Goal: Task Accomplishment & Management: Manage account settings

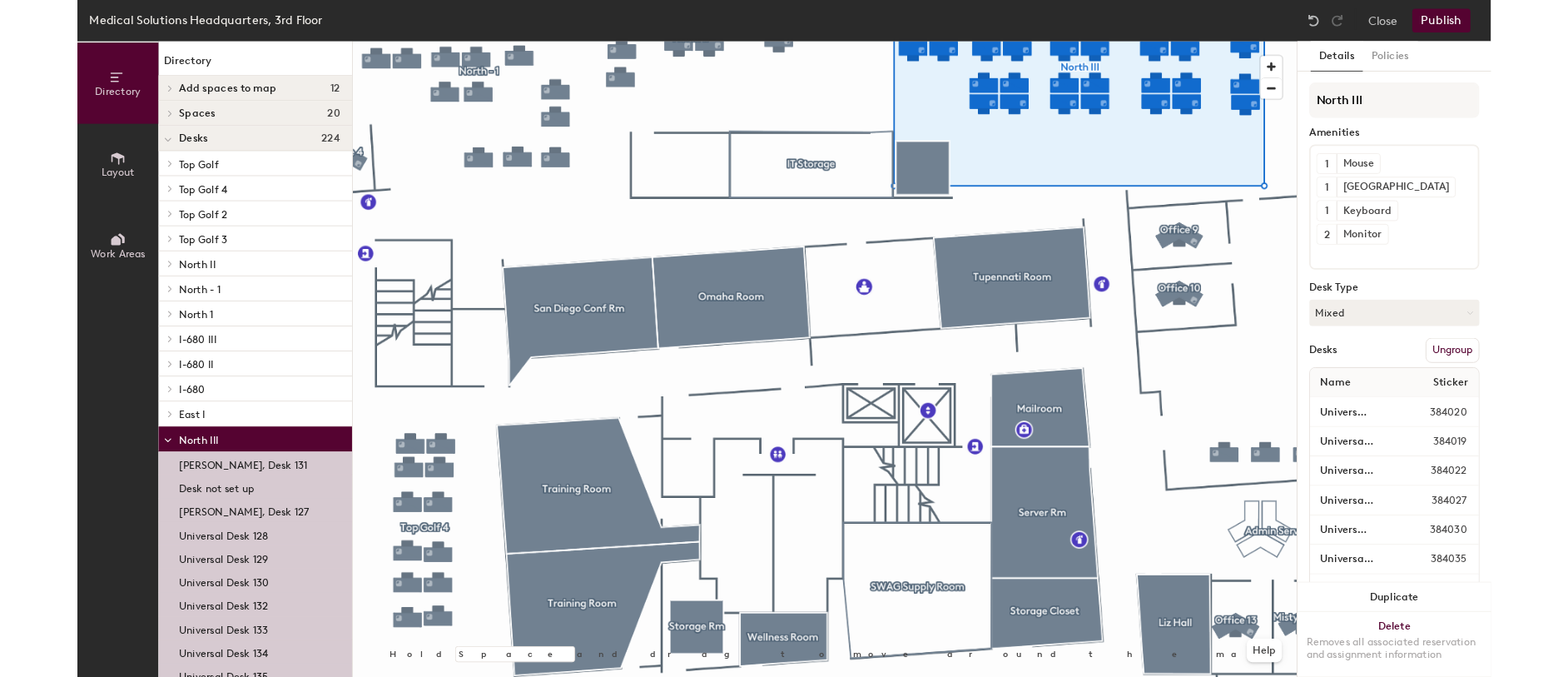
scroll to position [84, 0]
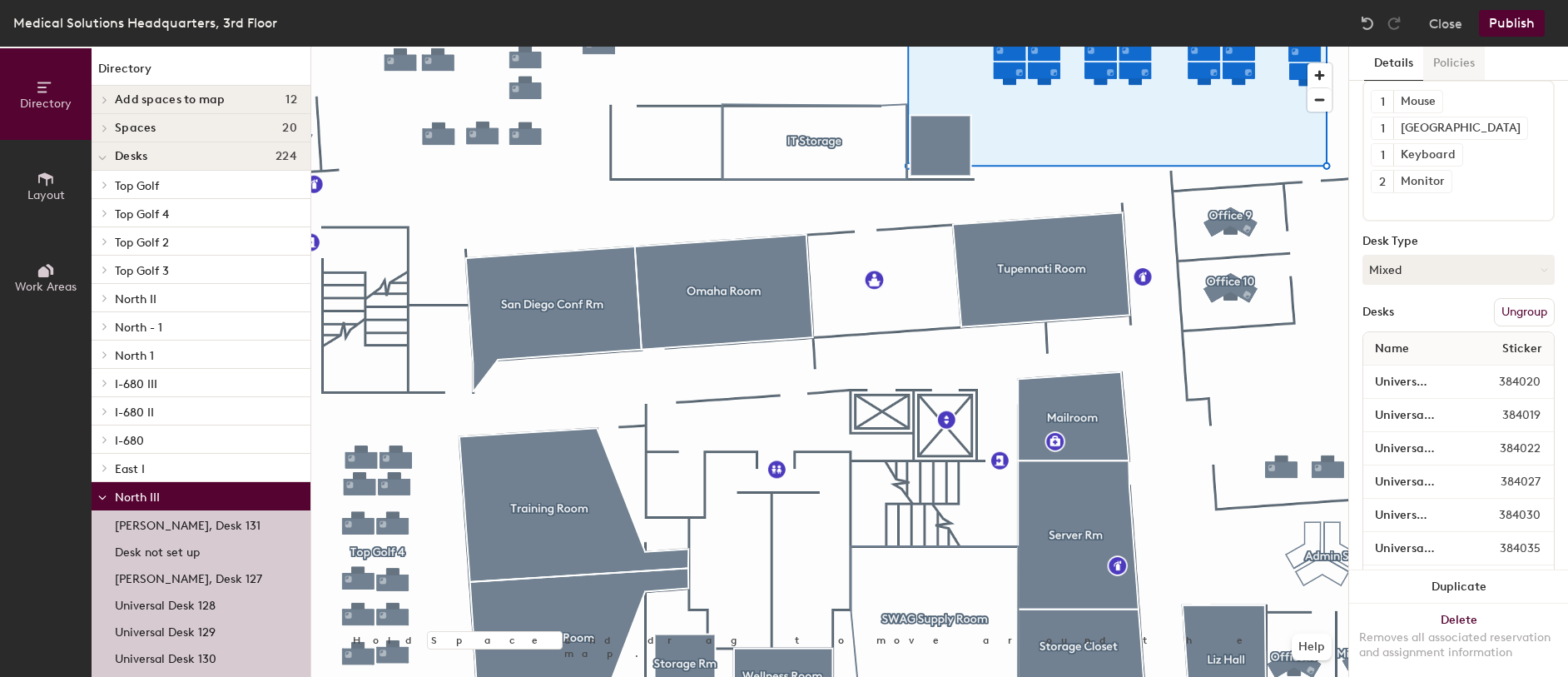
click at [1454, 68] on button "Policies" at bounding box center [1454, 64] width 62 height 34
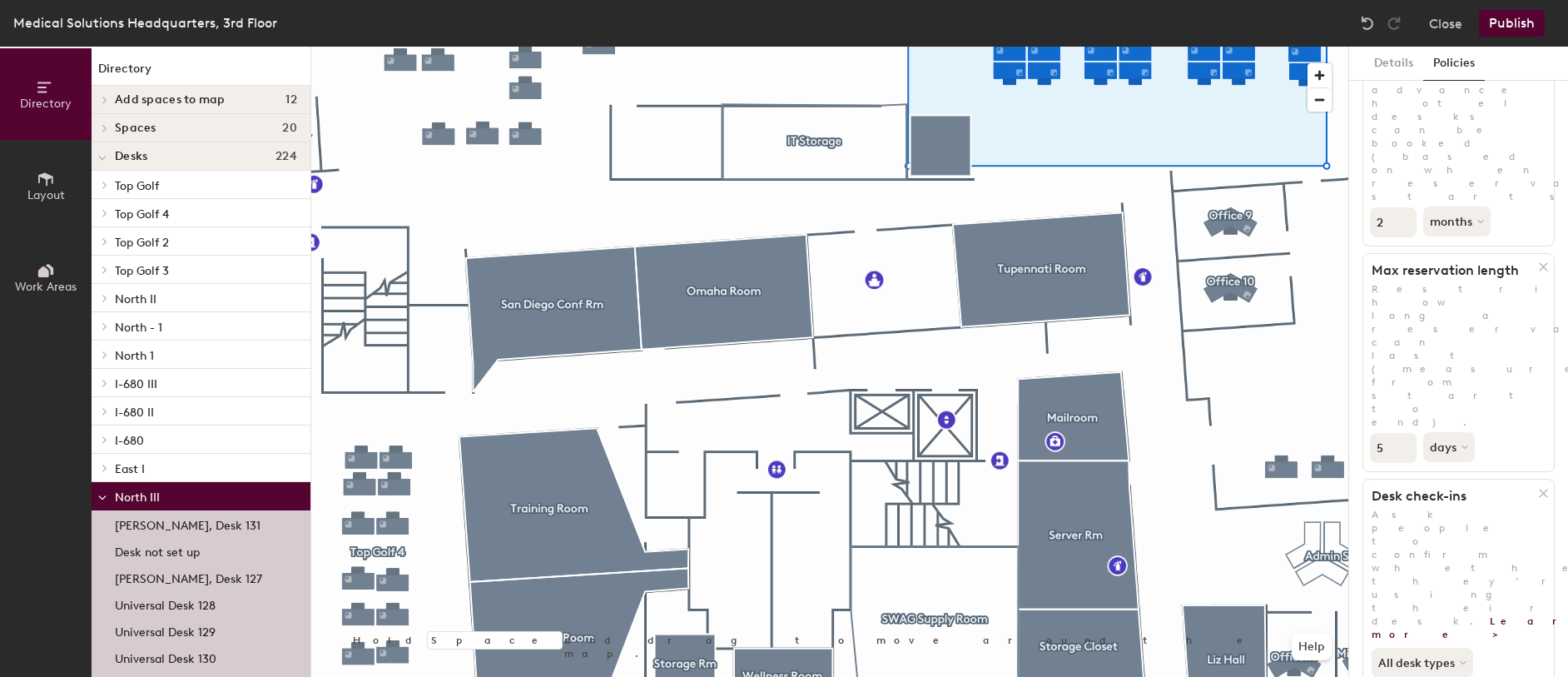
scroll to position [45, 0]
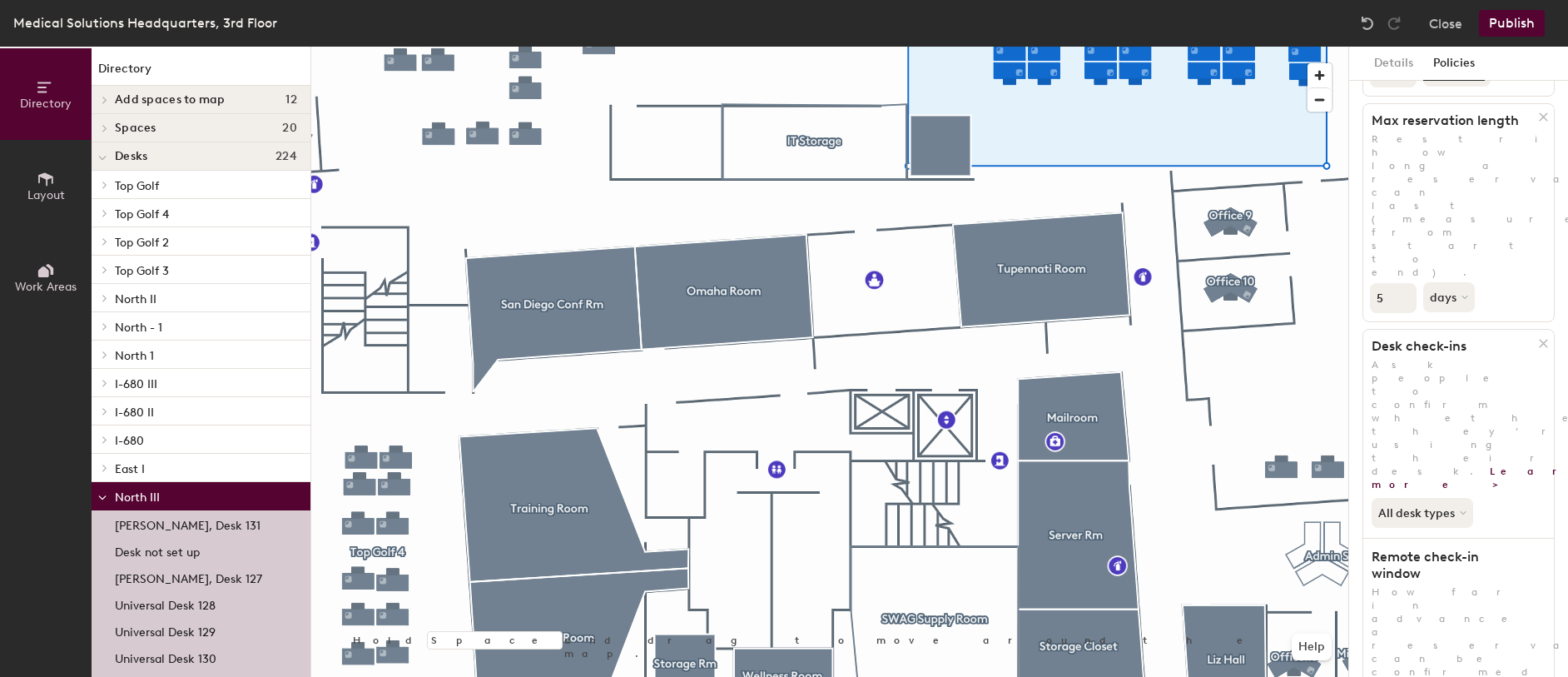
scroll to position [295, 0]
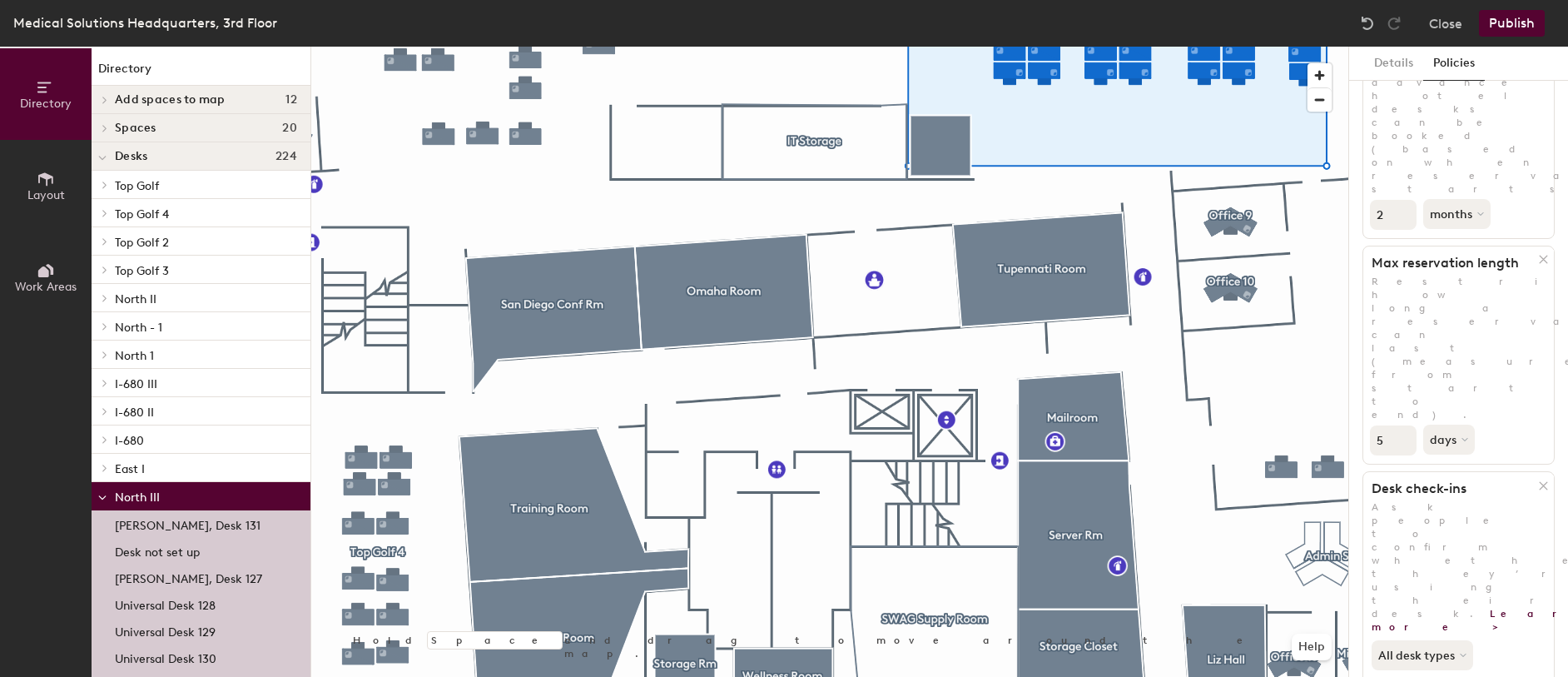
scroll to position [128, 0]
click at [1442, 646] on button "All desk types" at bounding box center [1424, 661] width 105 height 30
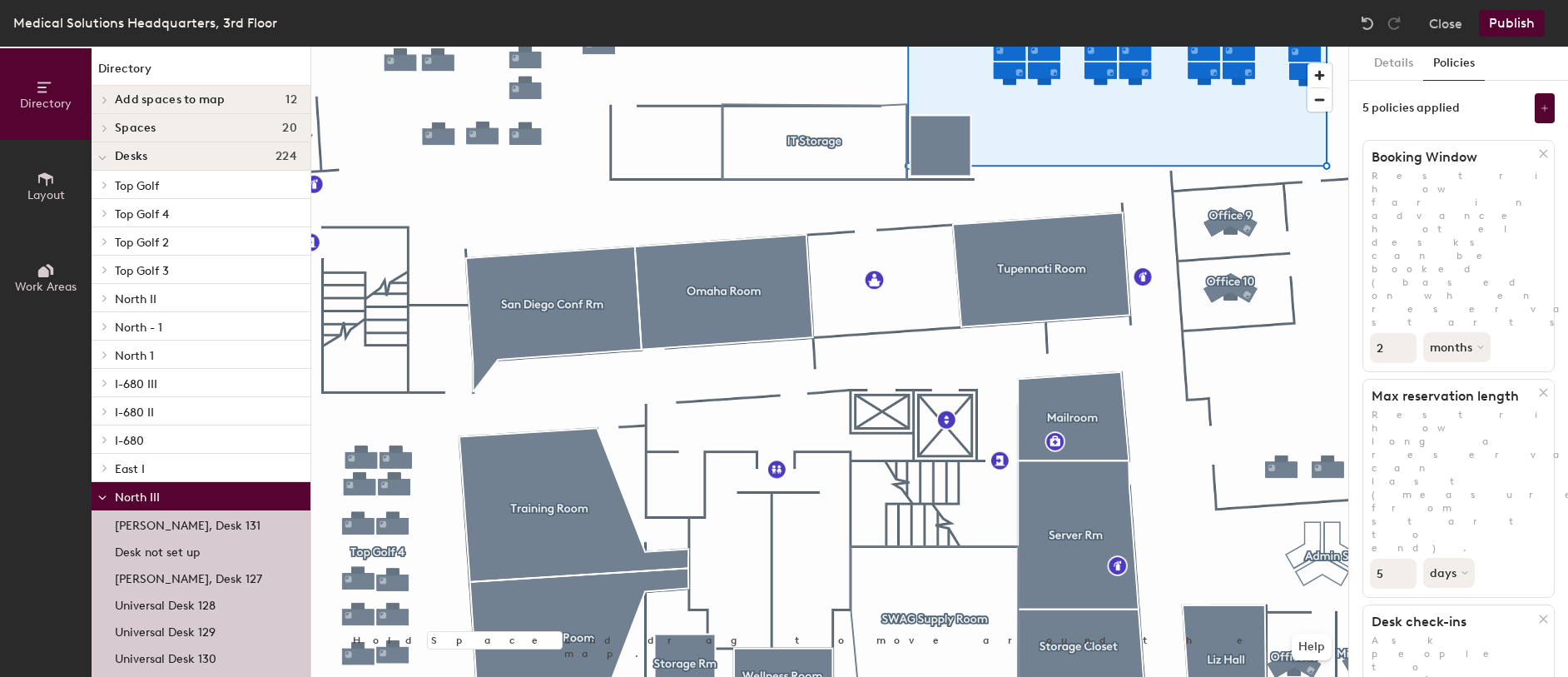
click at [1519, 20] on button "Publish" at bounding box center [1512, 24] width 66 height 27
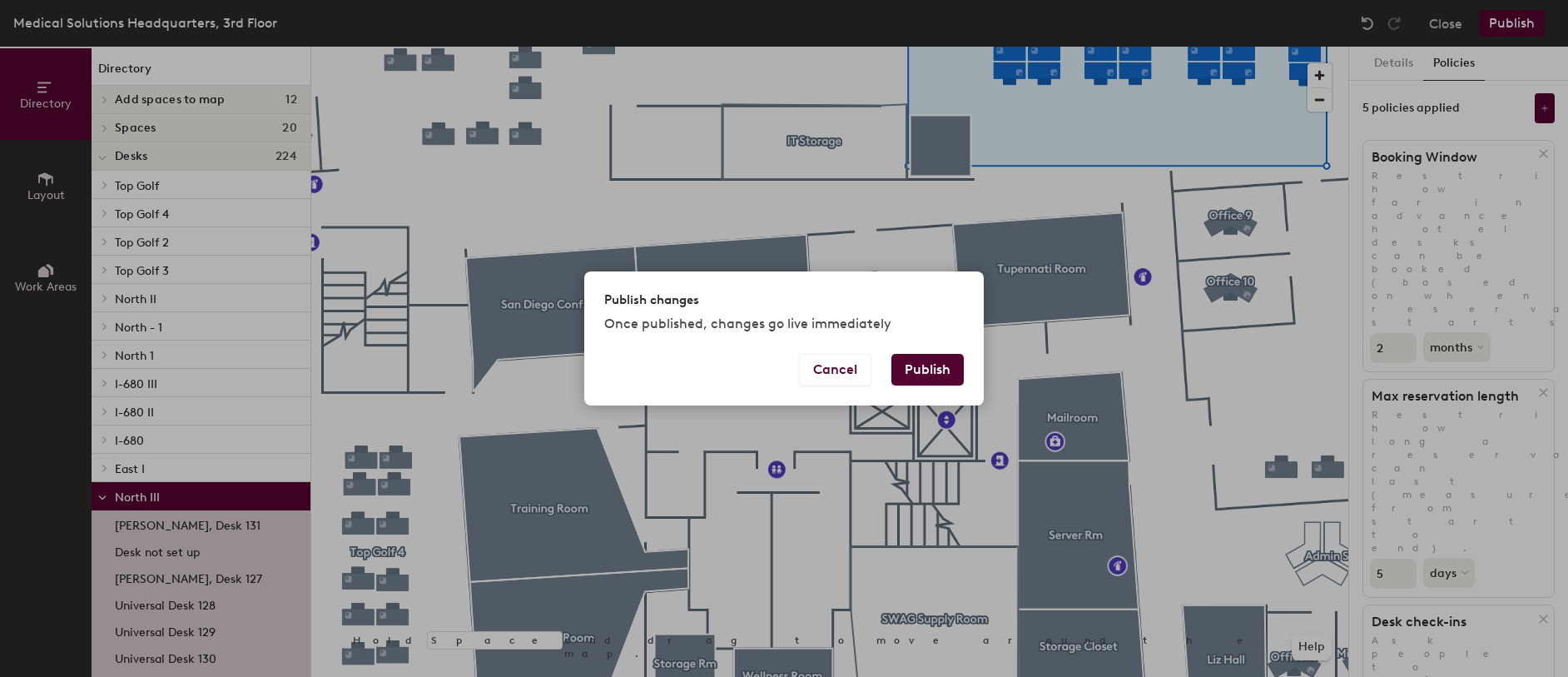
click at [924, 362] on button "Publish" at bounding box center [928, 369] width 72 height 31
